Goal: Information Seeking & Learning: Check status

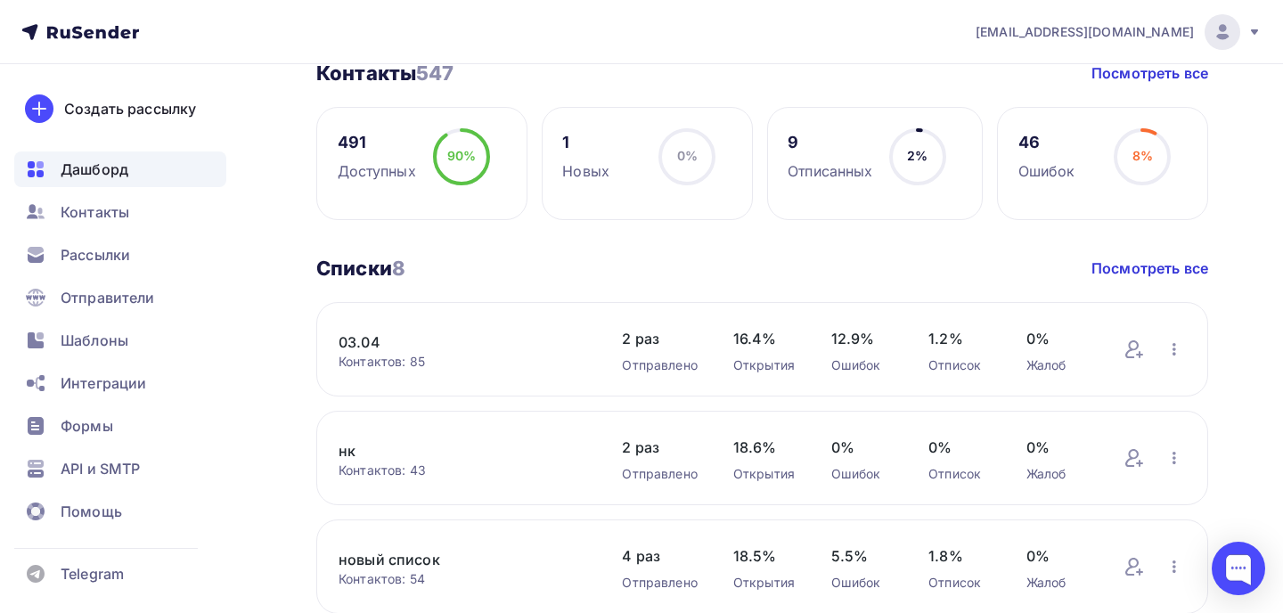
scroll to position [454, 0]
click at [105, 267] on div "Рассылки" at bounding box center [120, 255] width 212 height 36
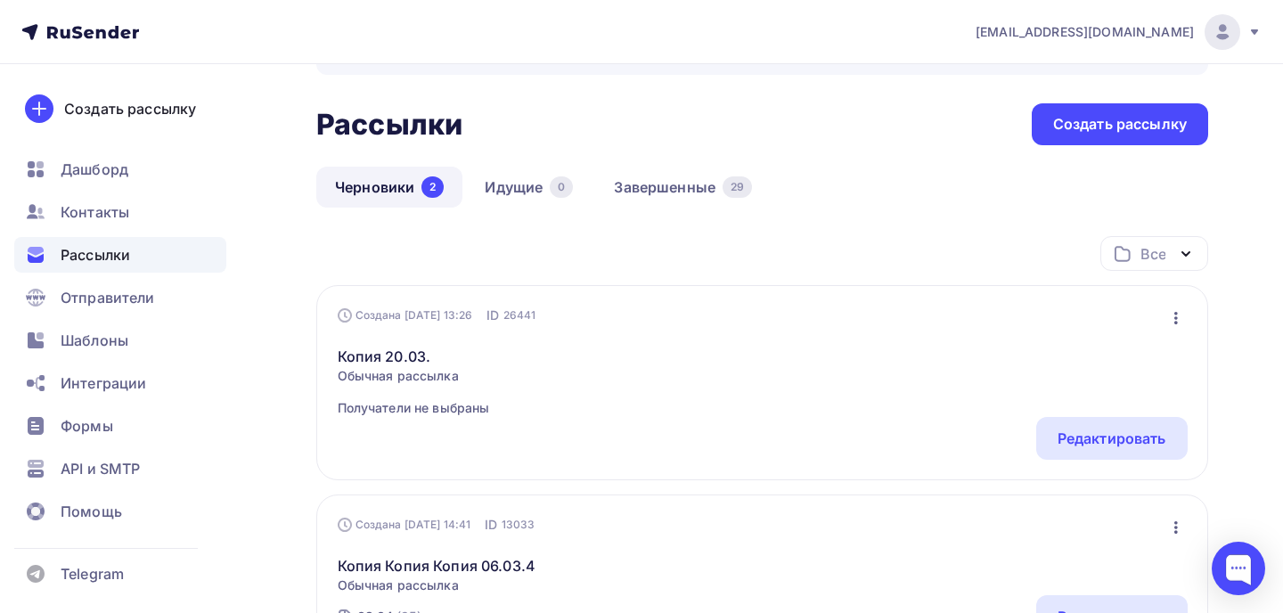
scroll to position [75, 0]
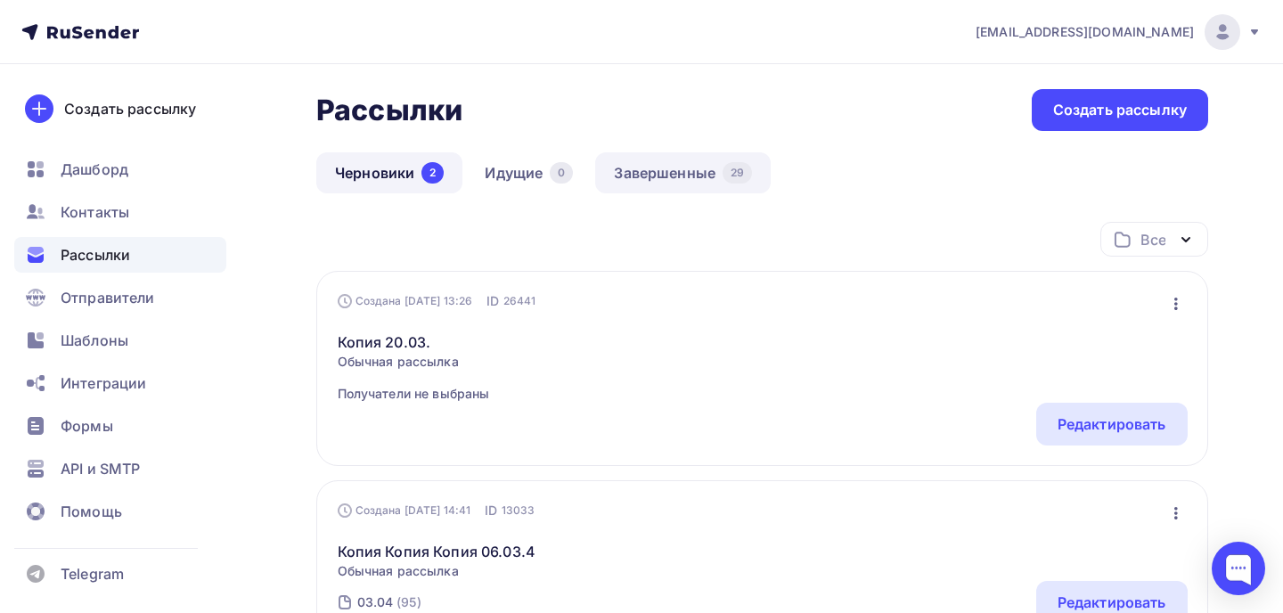
click at [697, 167] on link "Завершенные 29" at bounding box center [683, 172] width 176 height 41
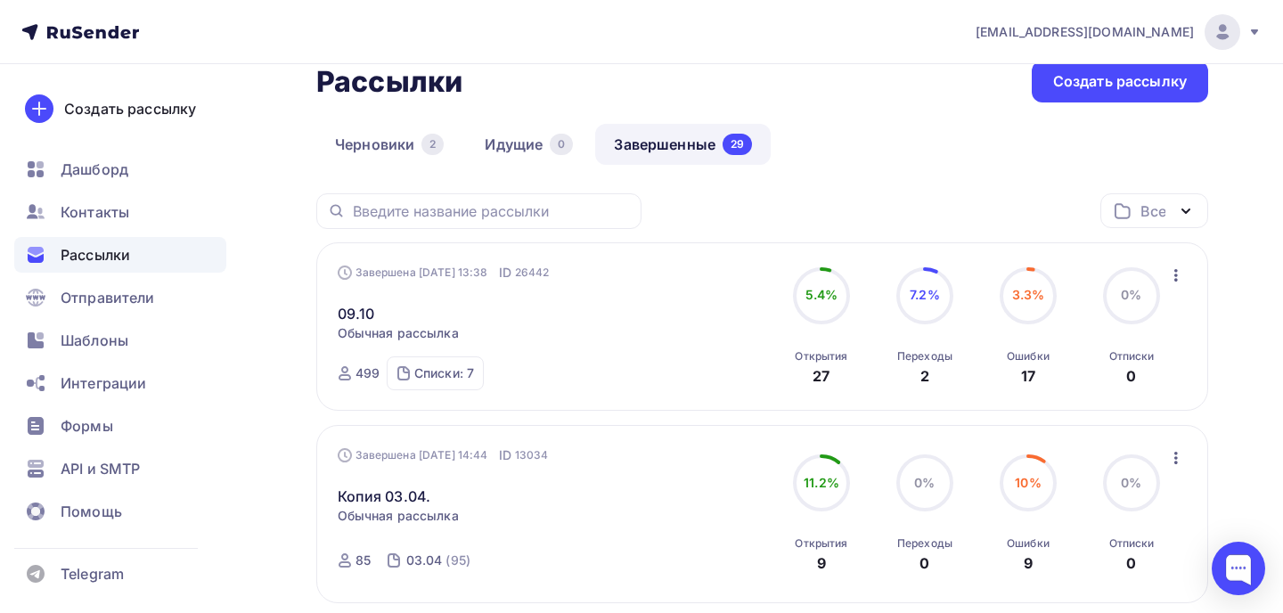
scroll to position [116, 0]
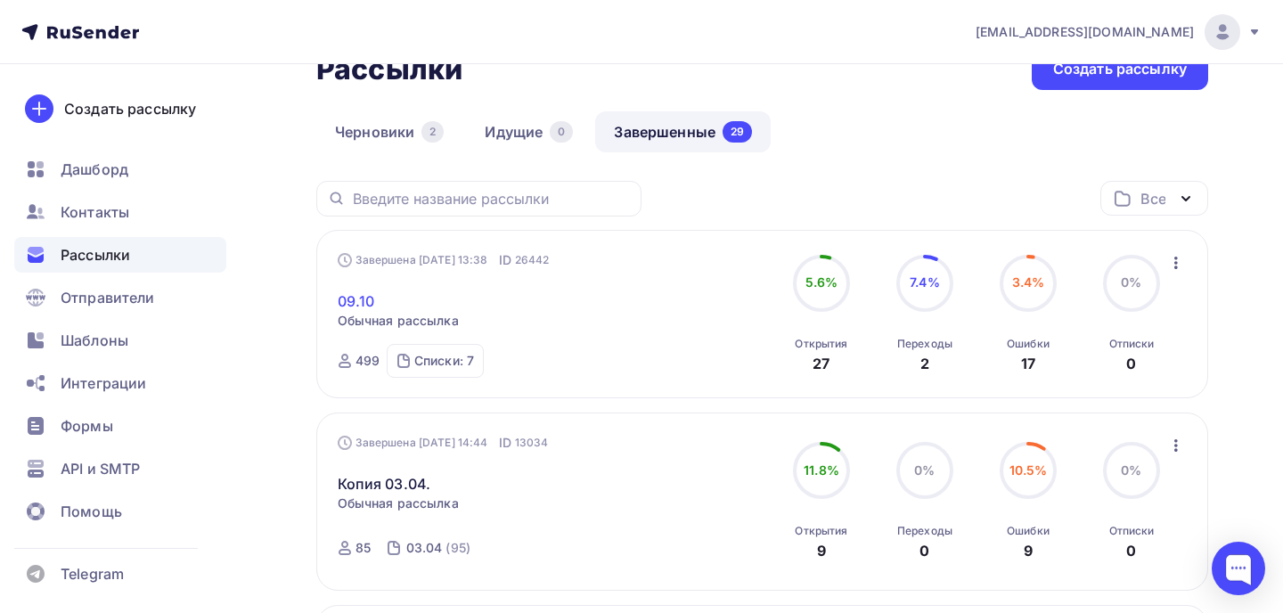
click at [352, 296] on link "09.10" at bounding box center [356, 301] width 37 height 21
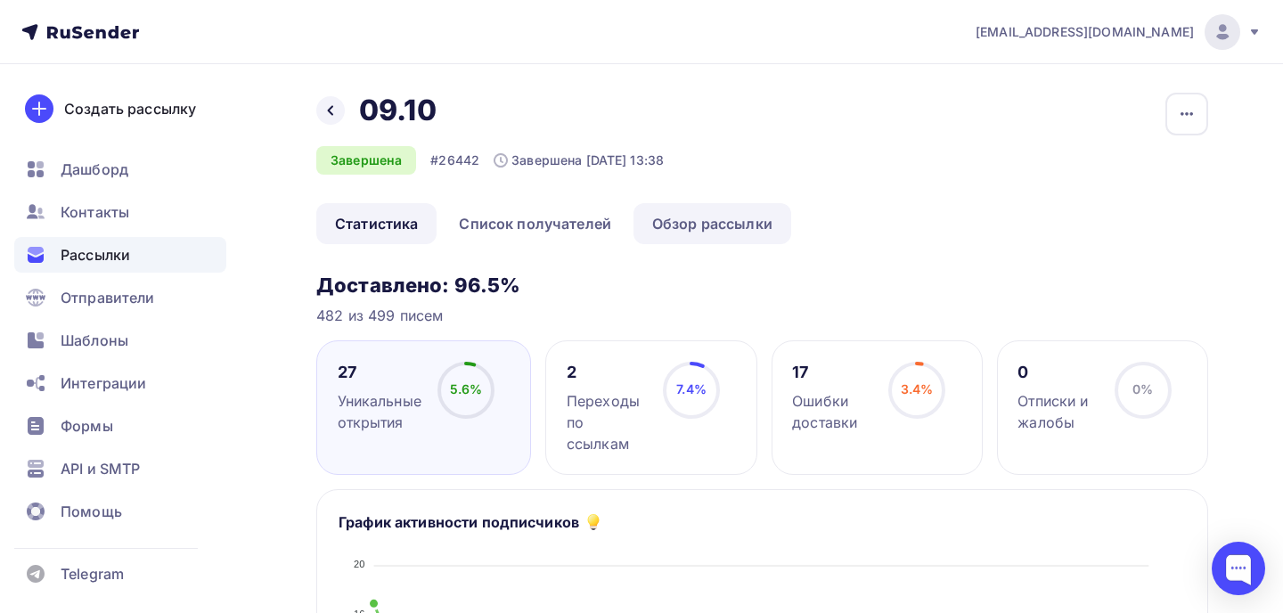
click at [714, 225] on link "Обзор рассылки" at bounding box center [713, 223] width 158 height 41
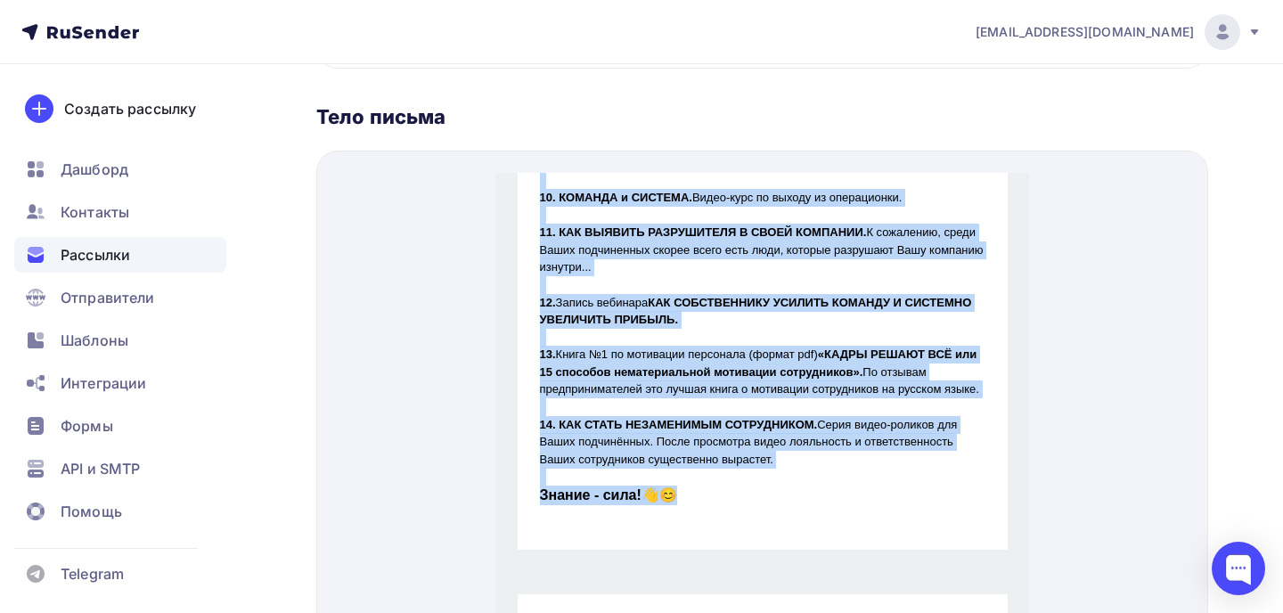
scroll to position [988, 0]
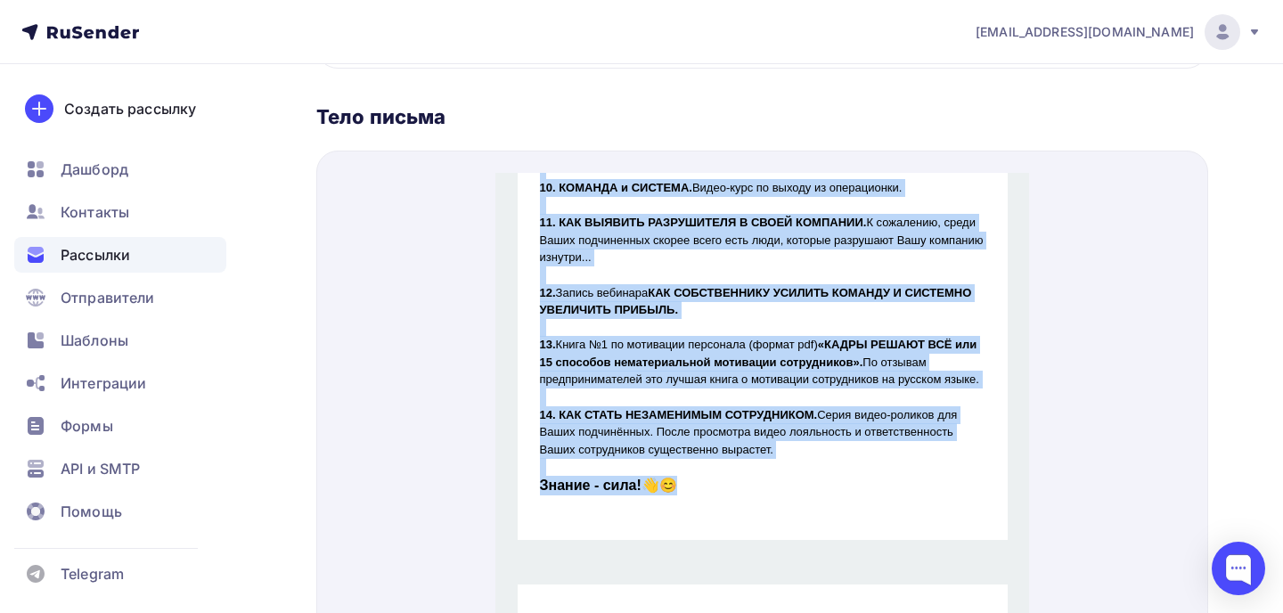
drag, startPoint x: 536, startPoint y: 312, endPoint x: 688, endPoint y: 471, distance: 220.6
copy div "Lorem Ips dolorsi ametconsec. ADI, ELI SEDDO EIUSM T INCID, UTLABOREE d MAGNAAL…"
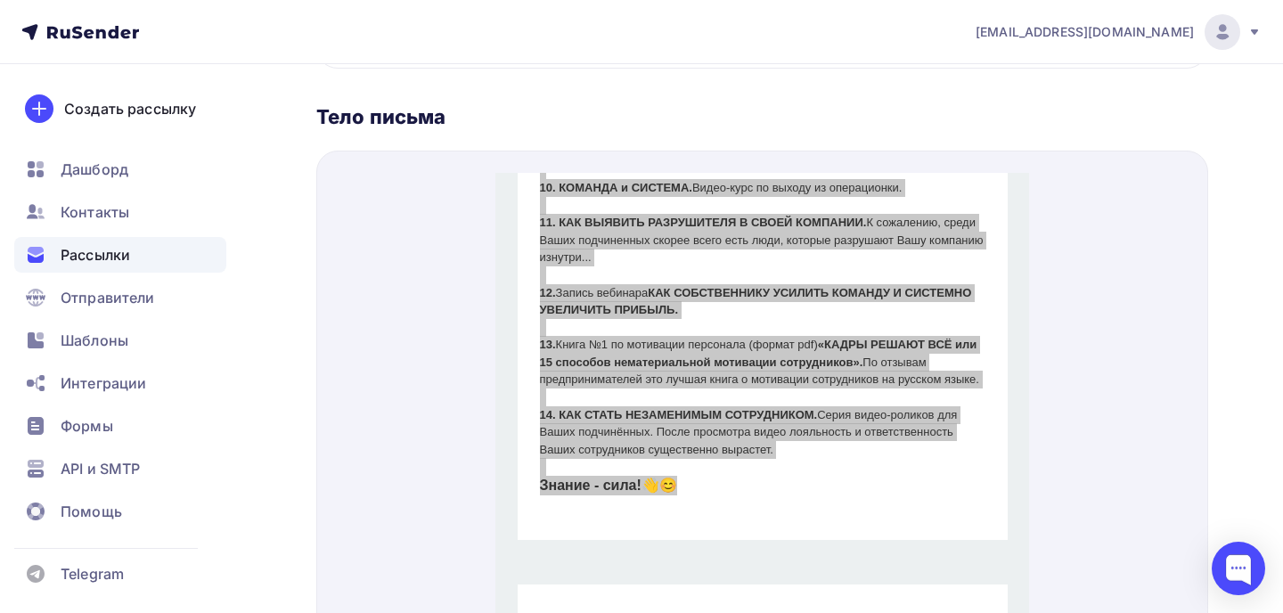
click at [122, 253] on span "Рассылки" at bounding box center [96, 254] width 70 height 21
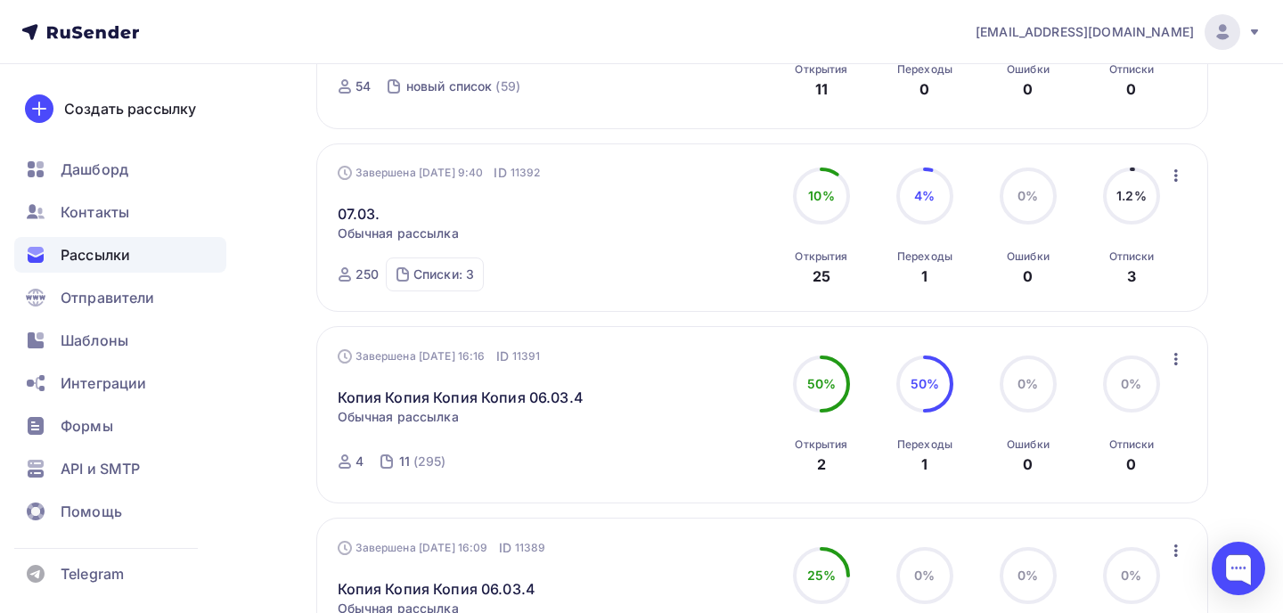
scroll to position [1835, 0]
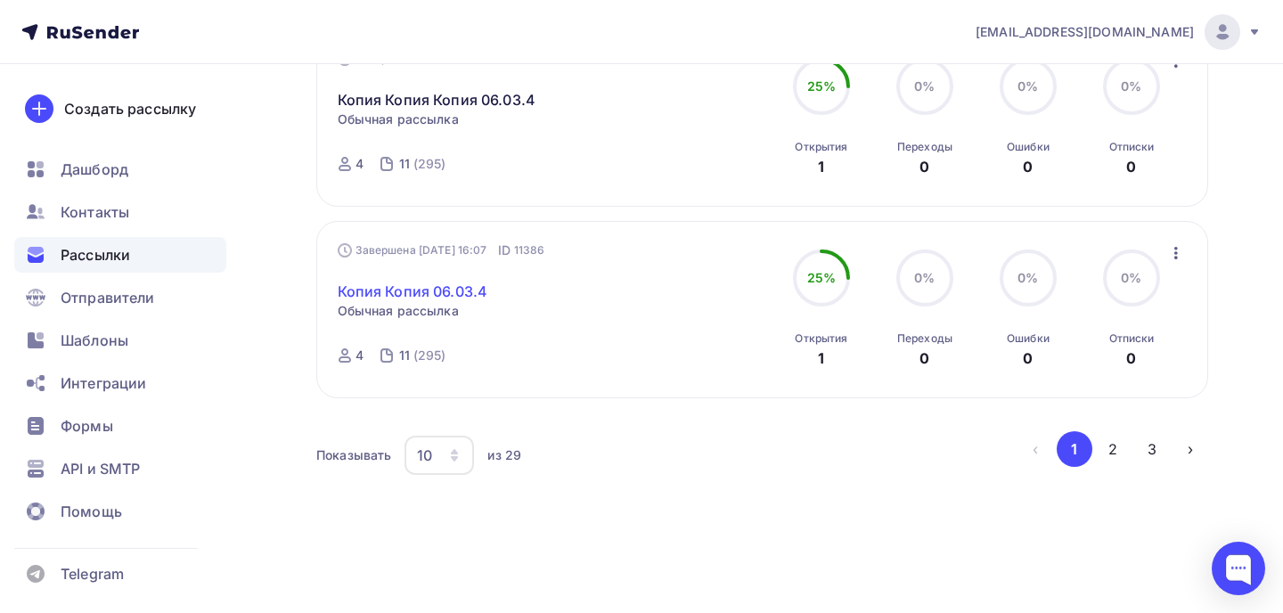
click at [398, 292] on link "Копия Копия 06.03.4" at bounding box center [413, 291] width 151 height 21
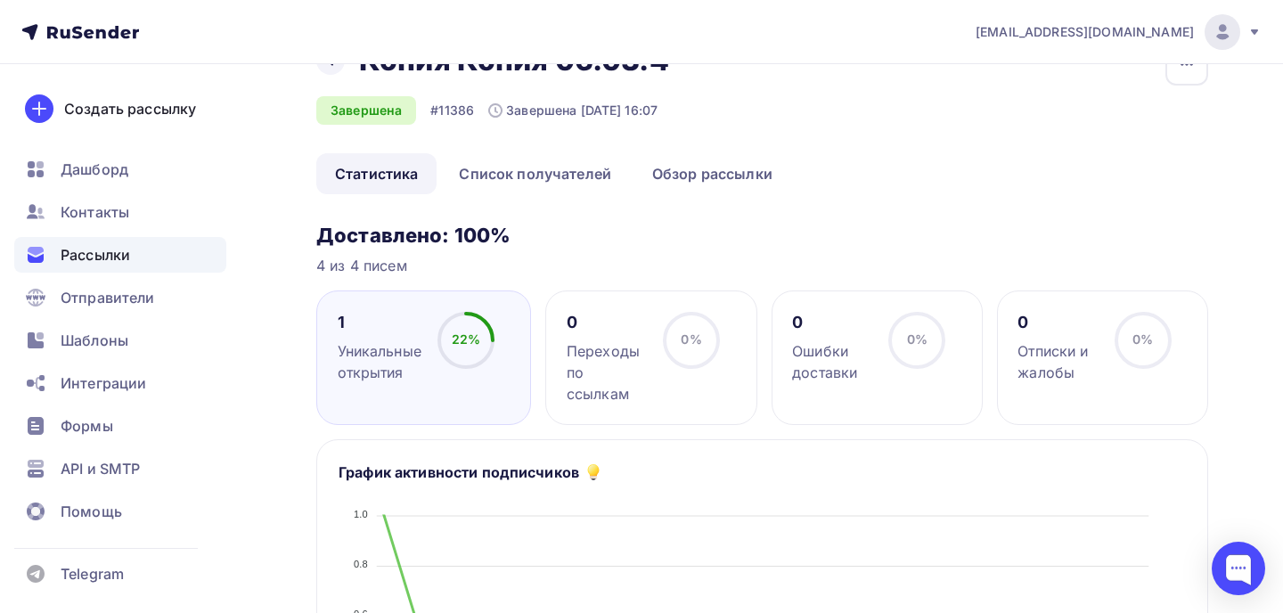
scroll to position [89, 0]
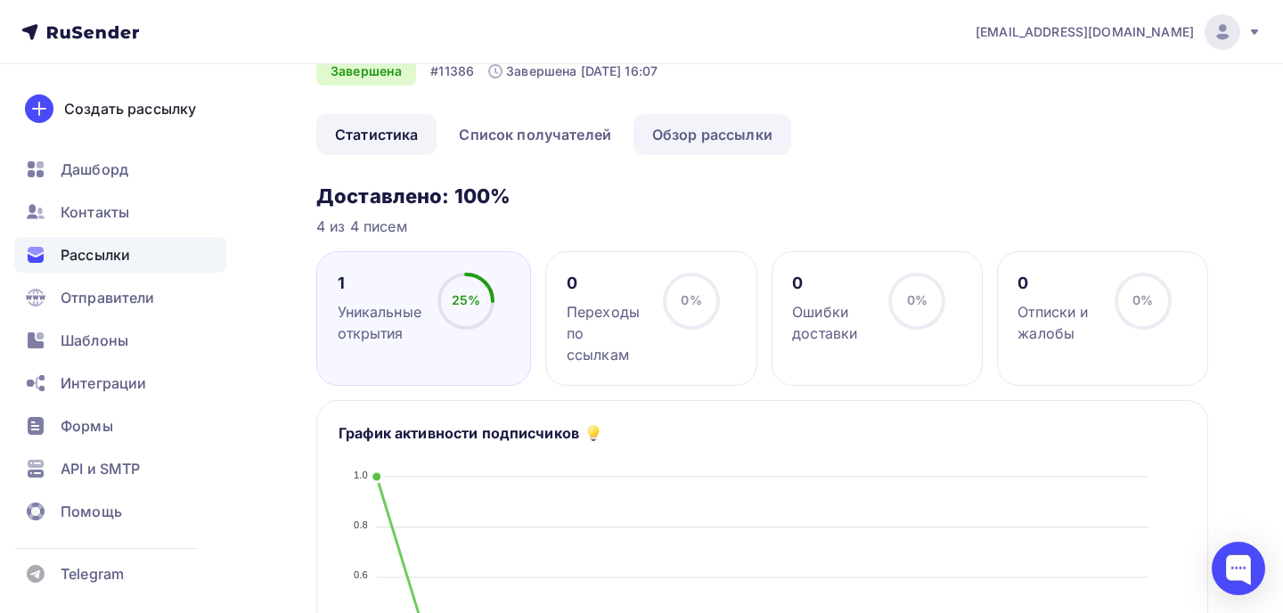
click at [733, 127] on link "Обзор рассылки" at bounding box center [713, 134] width 158 height 41
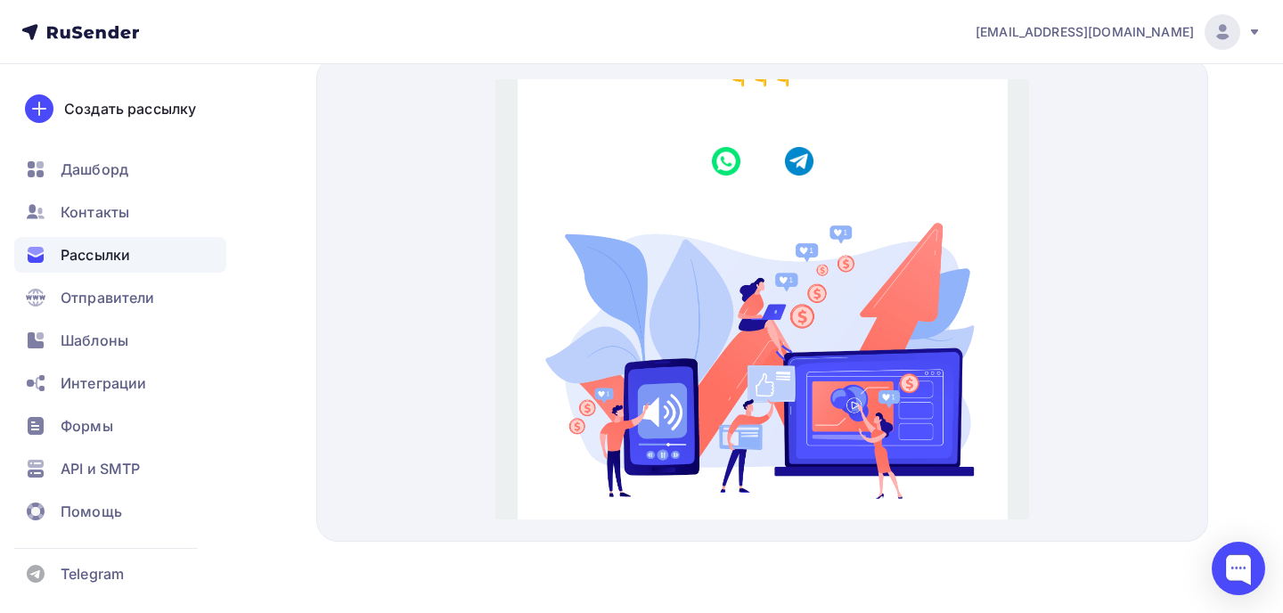
scroll to position [1488, 0]
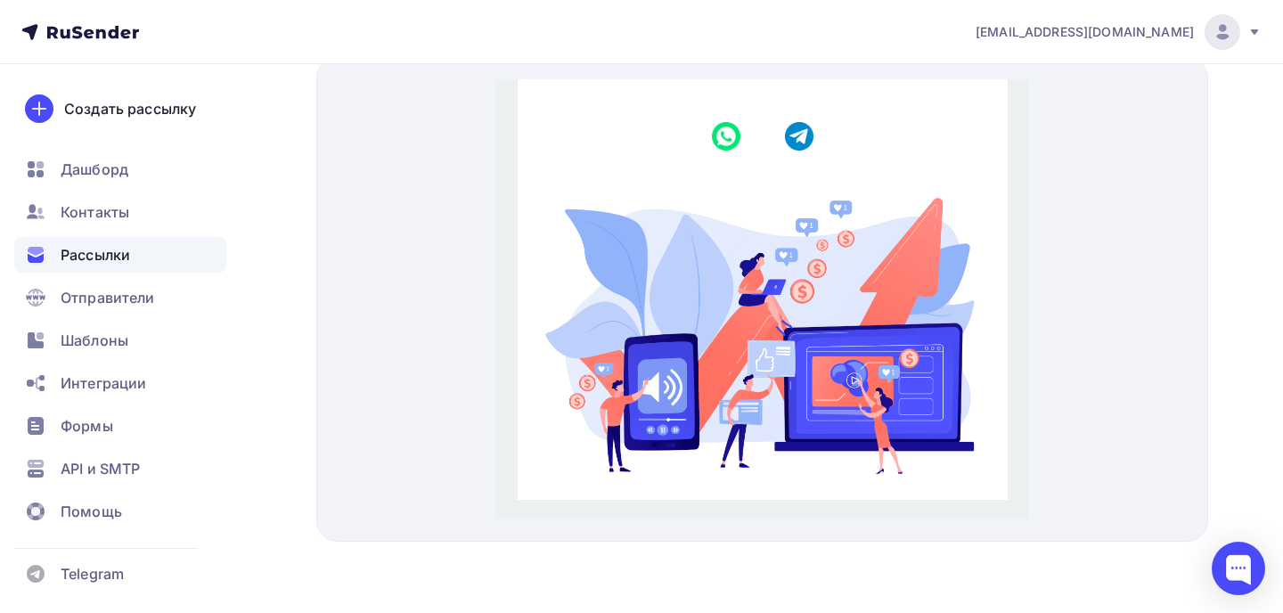
click at [726, 116] on img at bounding box center [725, 115] width 29 height 29
click at [797, 118] on img at bounding box center [798, 115] width 29 height 29
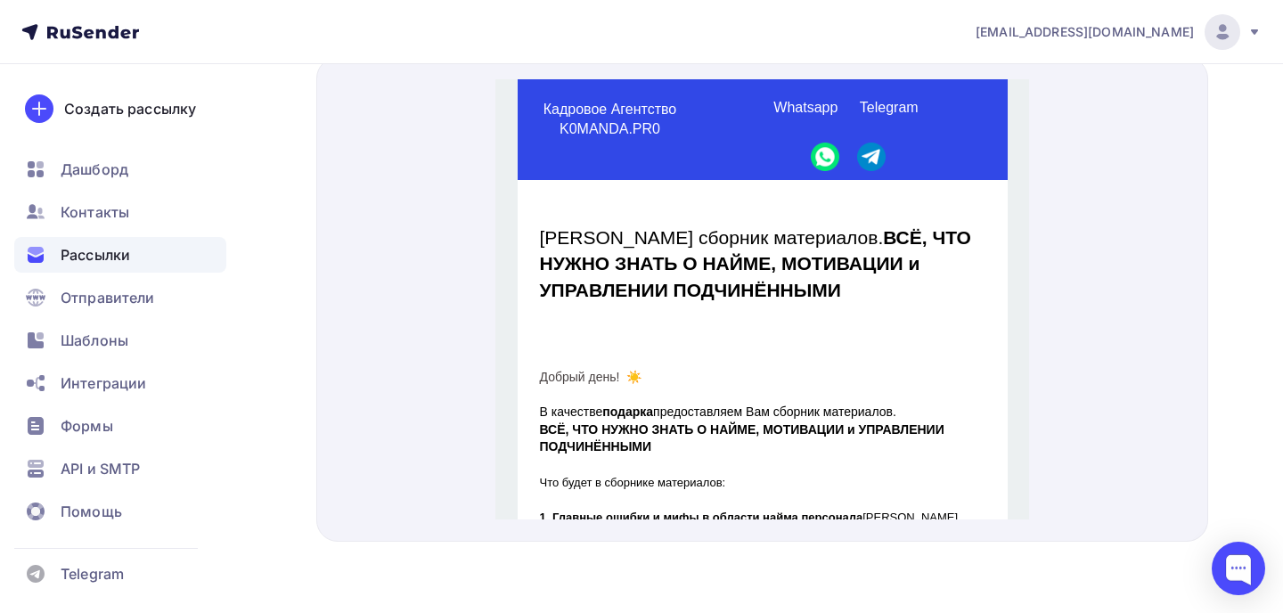
scroll to position [0, 0]
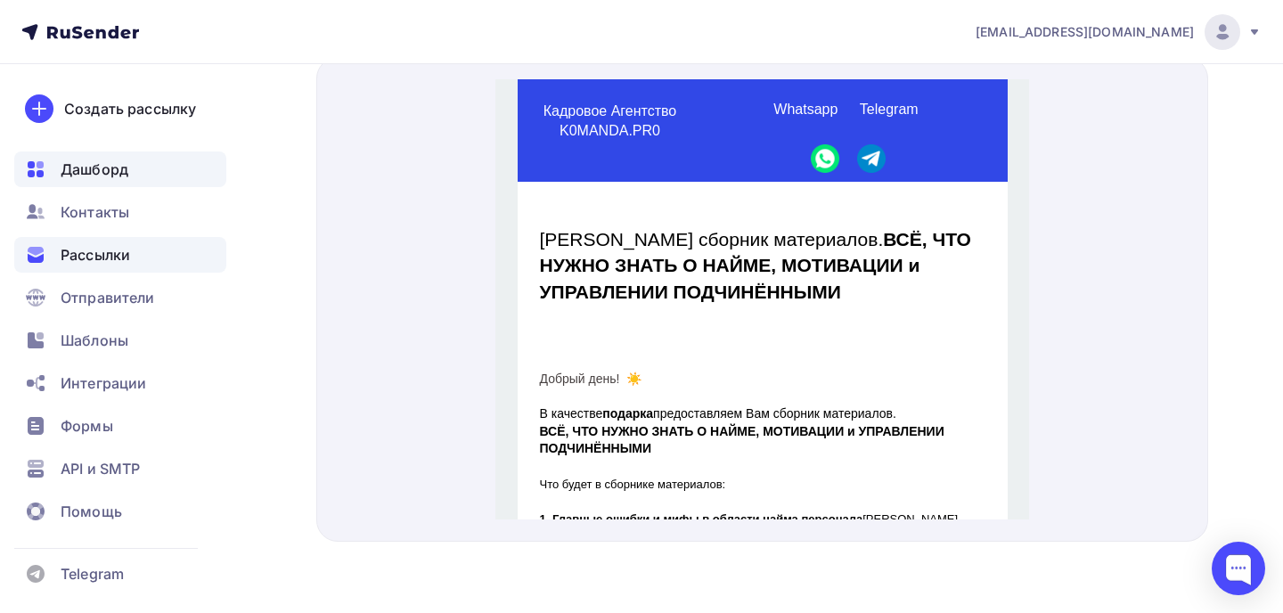
click at [131, 176] on div "Дашборд" at bounding box center [120, 170] width 212 height 36
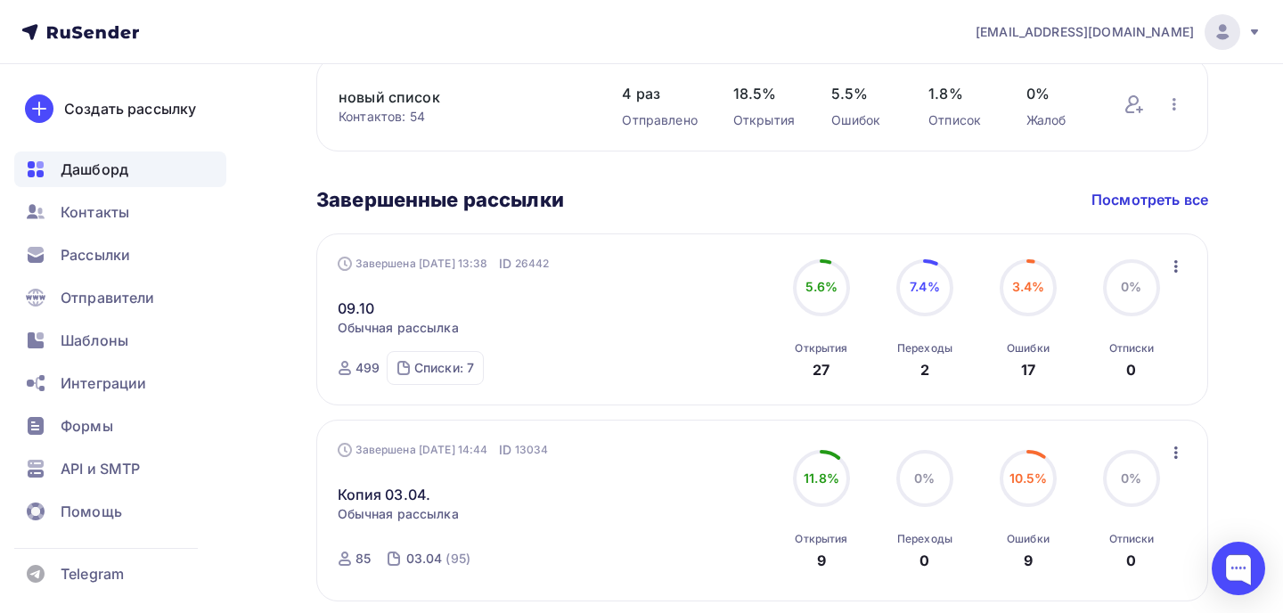
scroll to position [917, 0]
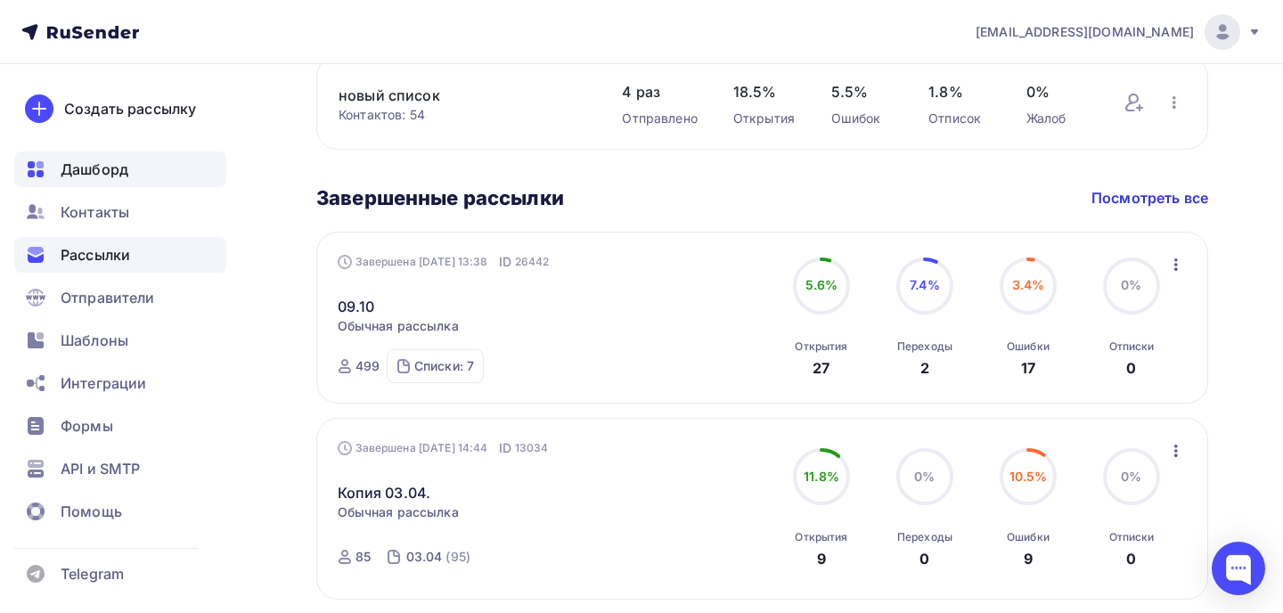
click at [129, 261] on span "Рассылки" at bounding box center [96, 254] width 70 height 21
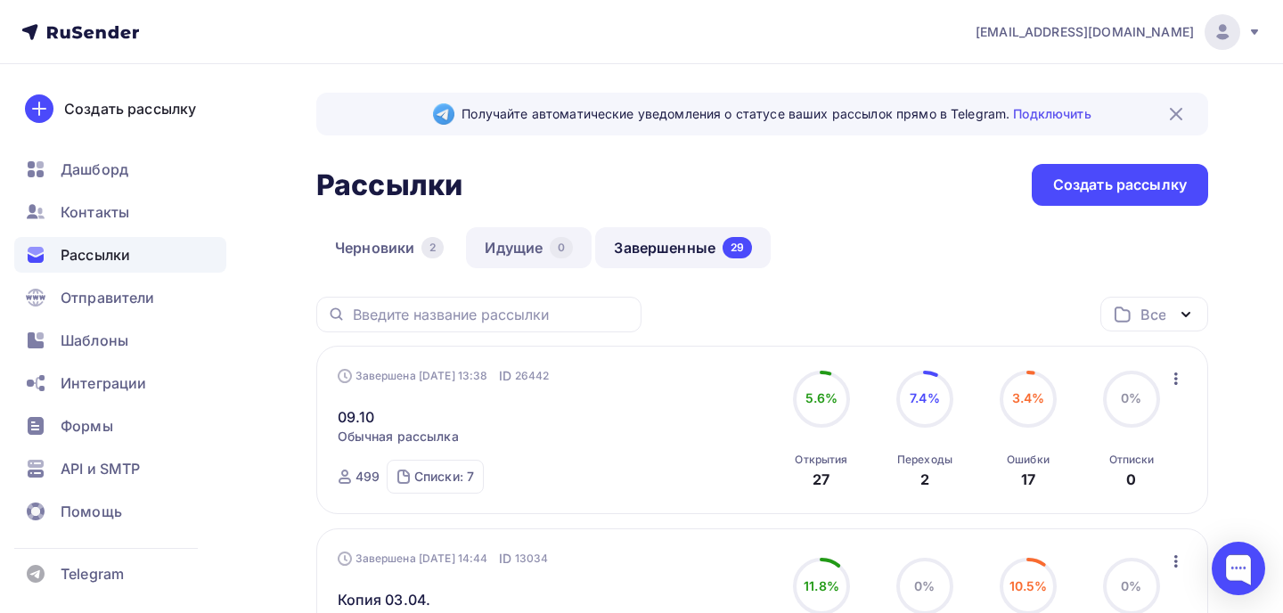
click at [541, 255] on link "Идущие 0" at bounding box center [529, 247] width 126 height 41
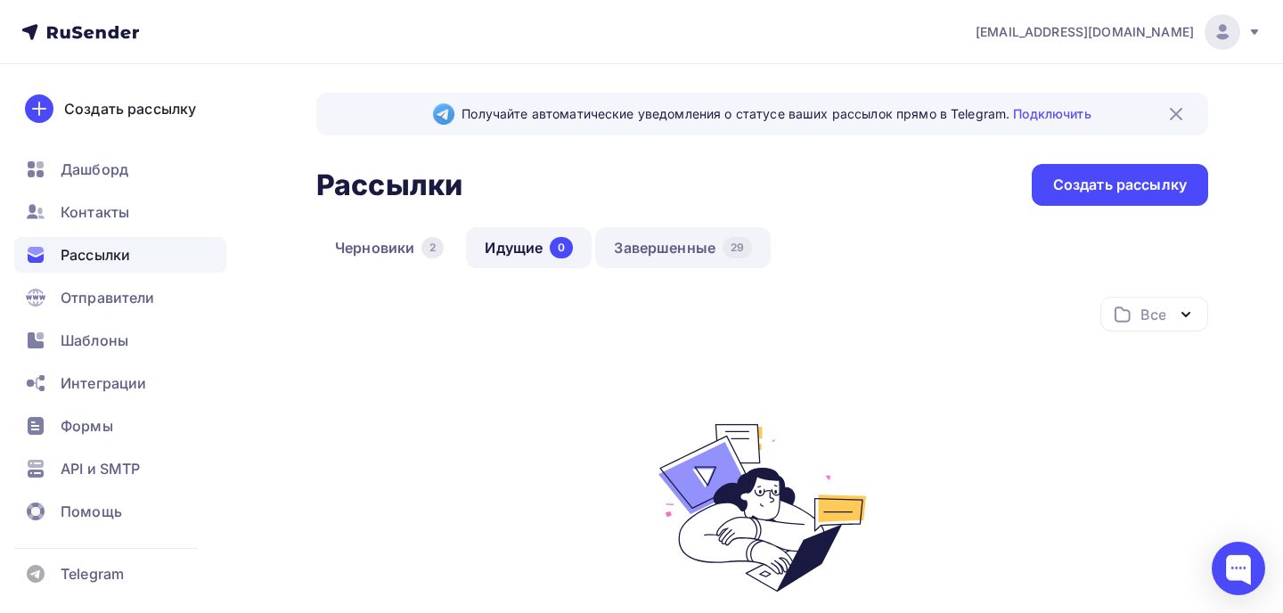
click at [663, 243] on link "Завершенные 29" at bounding box center [683, 247] width 176 height 41
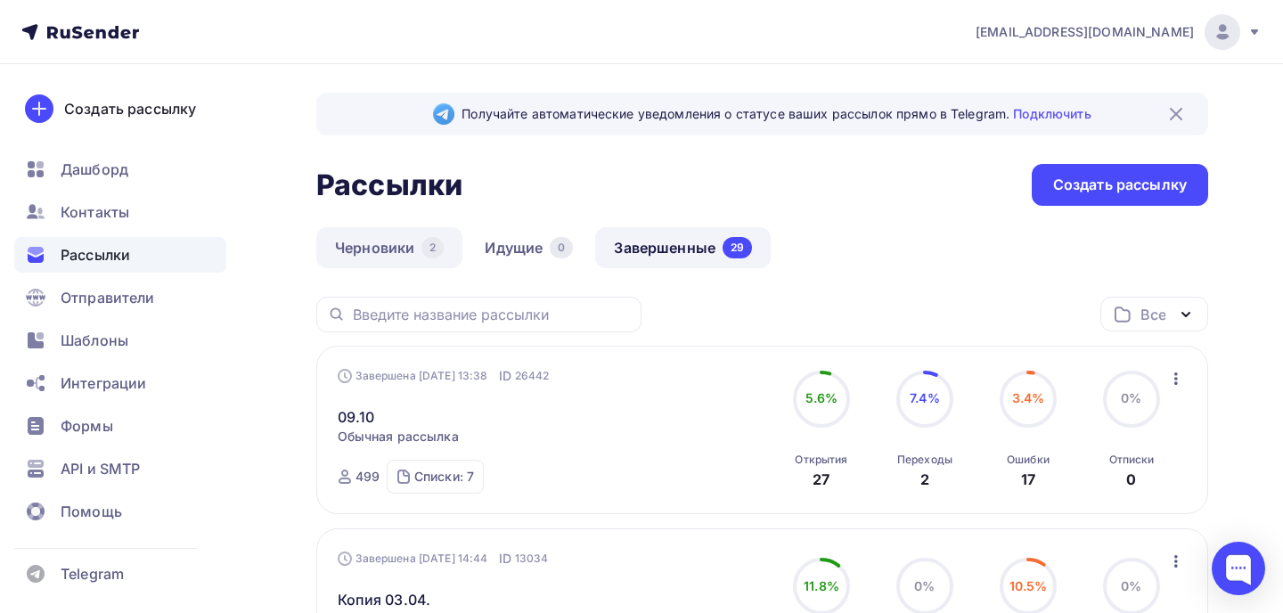
click at [401, 248] on link "Черновики 2" at bounding box center [389, 247] width 146 height 41
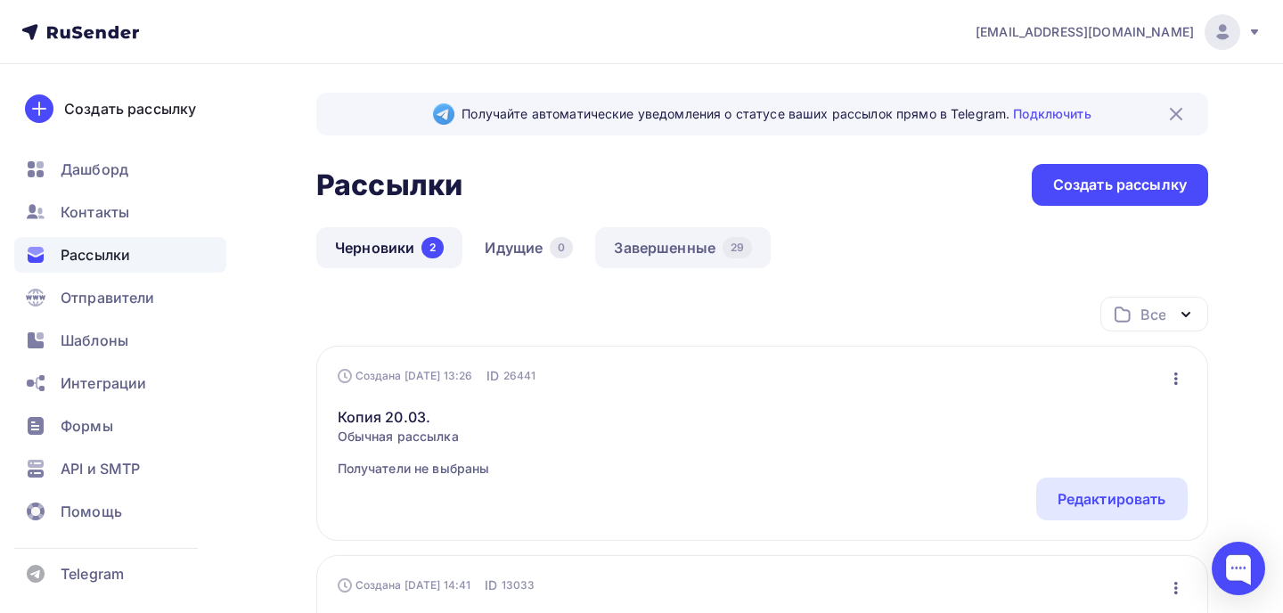
click at [696, 243] on link "Завершенные 29" at bounding box center [683, 247] width 176 height 41
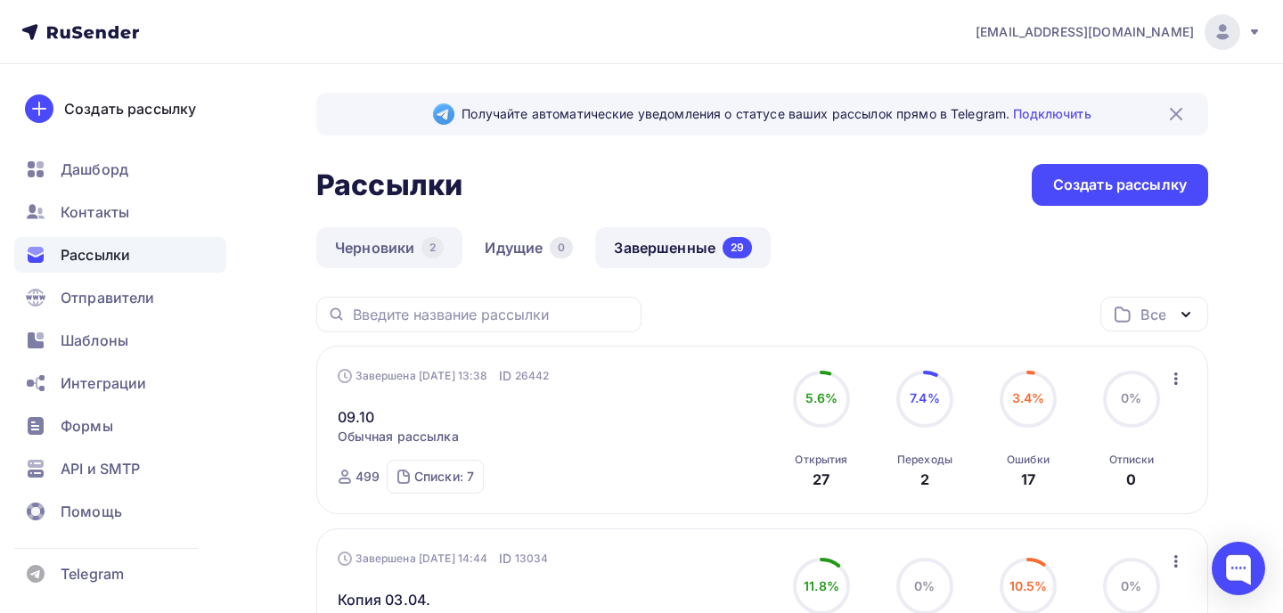
click at [396, 256] on link "Черновики 2" at bounding box center [389, 247] width 146 height 41
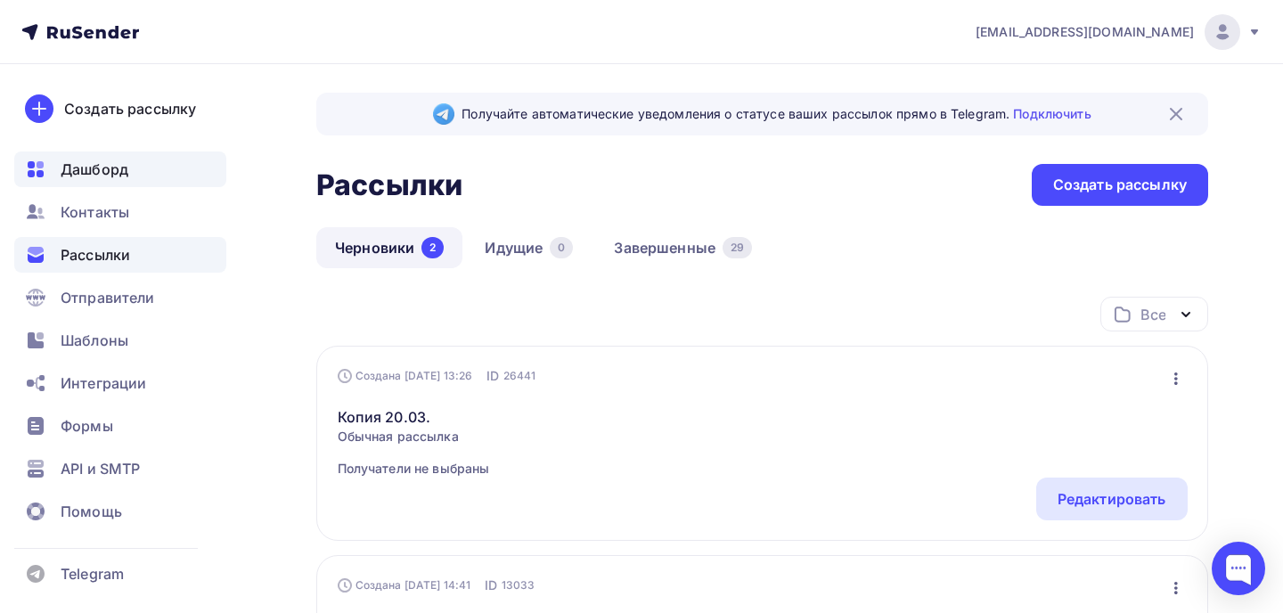
click at [133, 162] on div "Дашборд" at bounding box center [120, 170] width 212 height 36
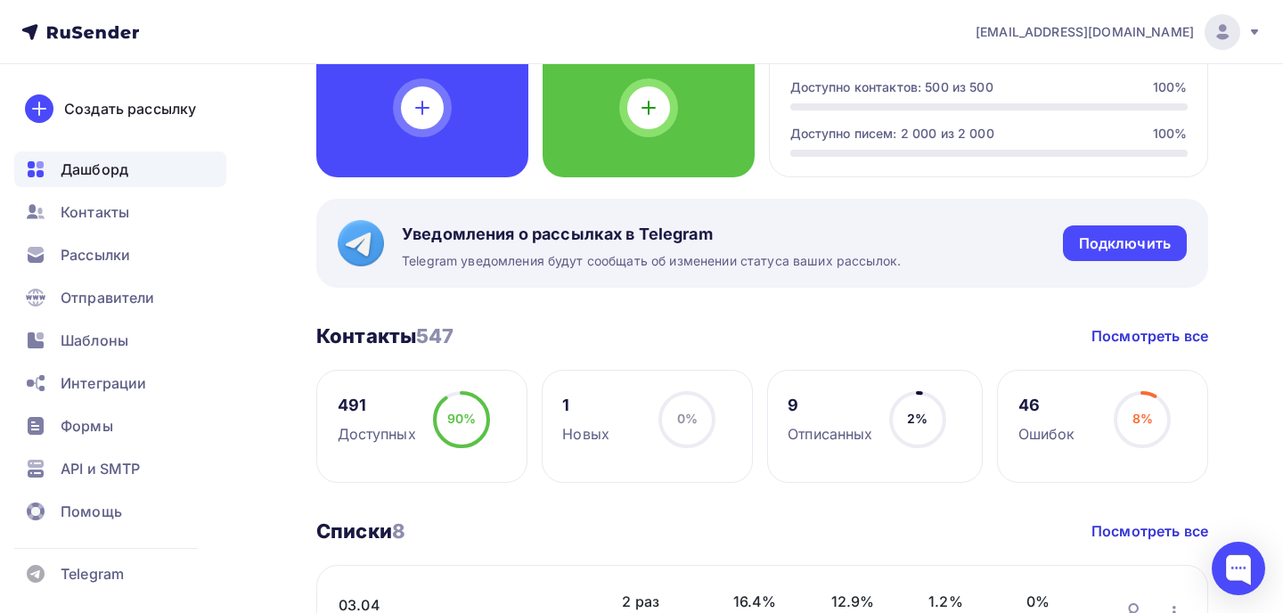
scroll to position [185, 0]
